Goal: Go to known website: Go to known website

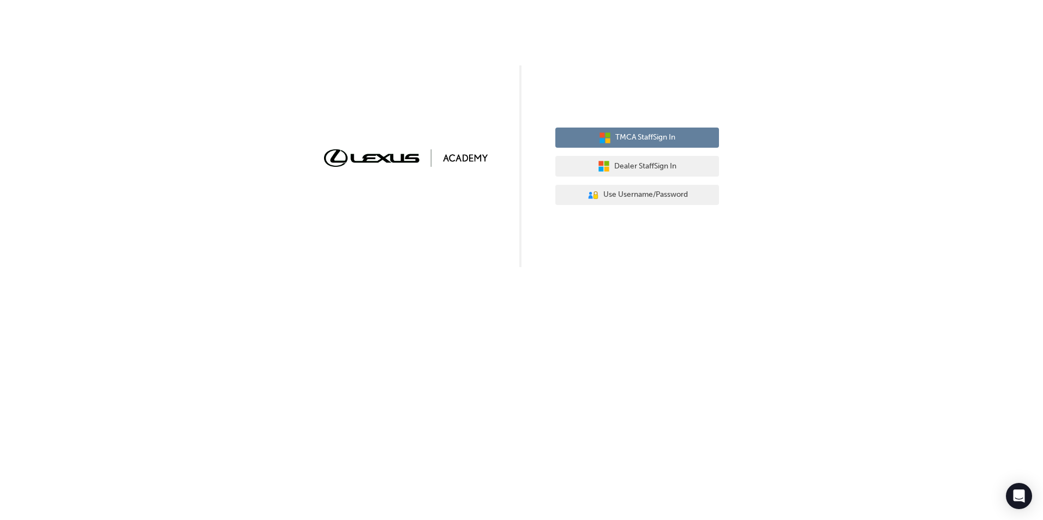
click at [660, 141] on span "TMCA Staff Sign In" at bounding box center [645, 137] width 60 height 13
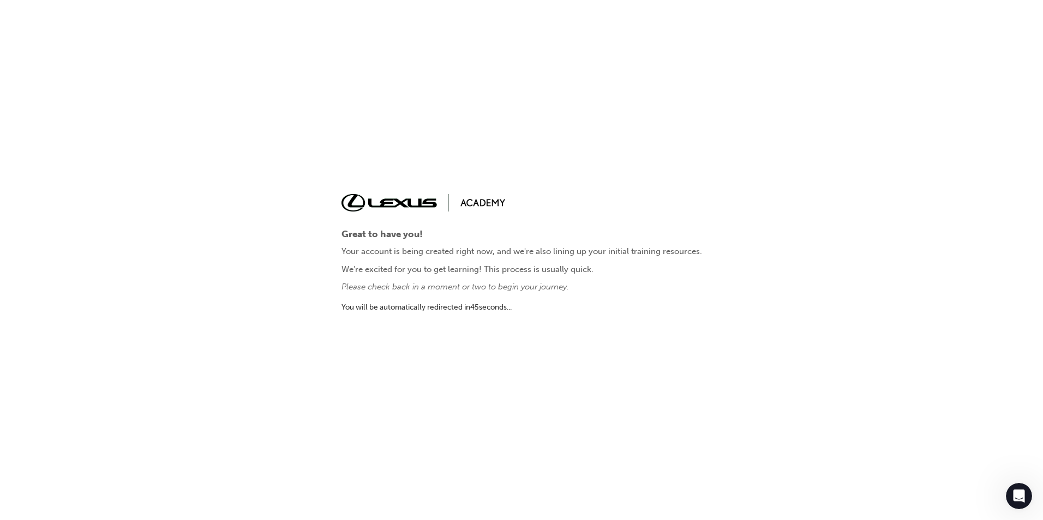
click at [534, 258] on div "Great to have you! Your account is being created right now, and we're also lini…" at bounding box center [521, 259] width 360 height 131
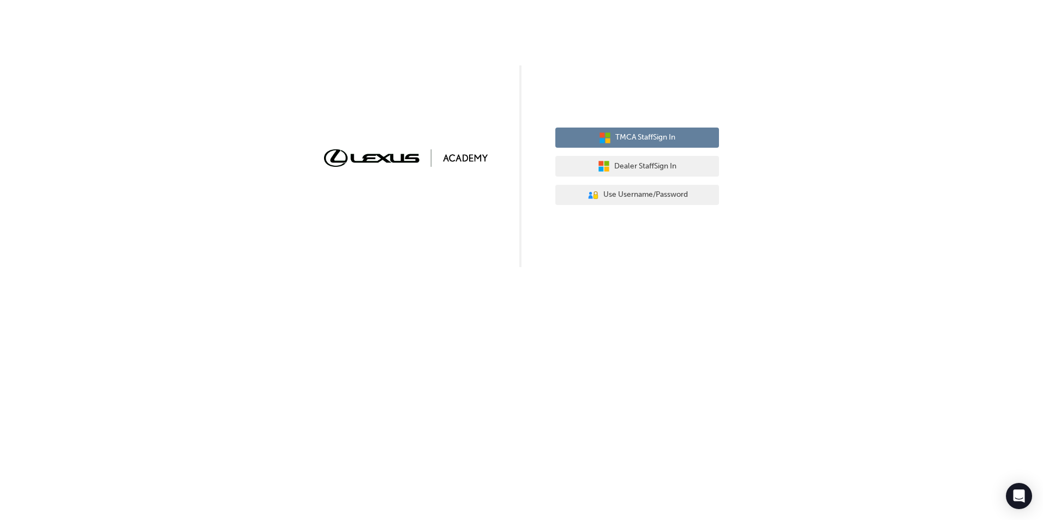
click at [653, 131] on button "TMCA Staff Sign In" at bounding box center [637, 138] width 164 height 21
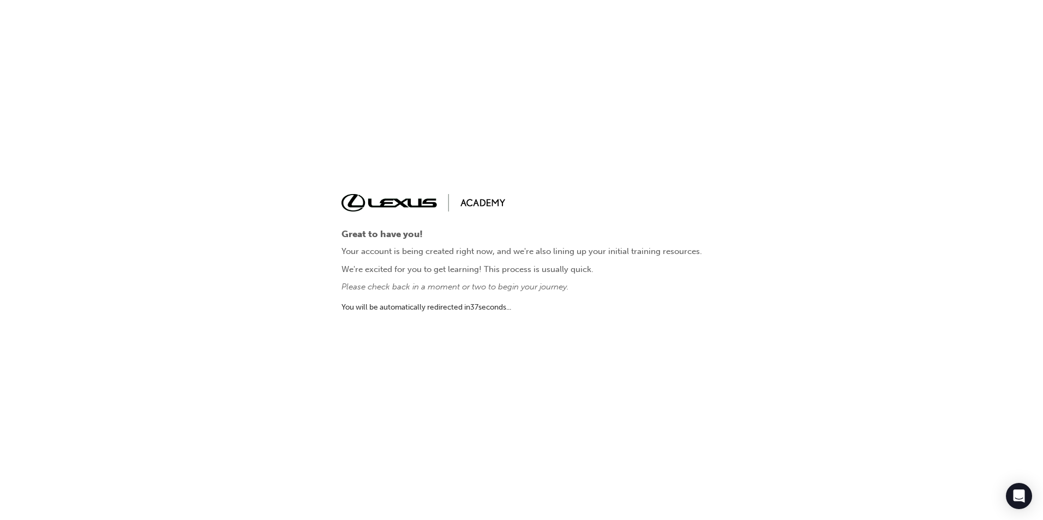
click at [529, 159] on div "Great to have you! Your account is being created right now, and we're also lini…" at bounding box center [521, 260] width 1043 height 520
